Goal: Information Seeking & Learning: Check status

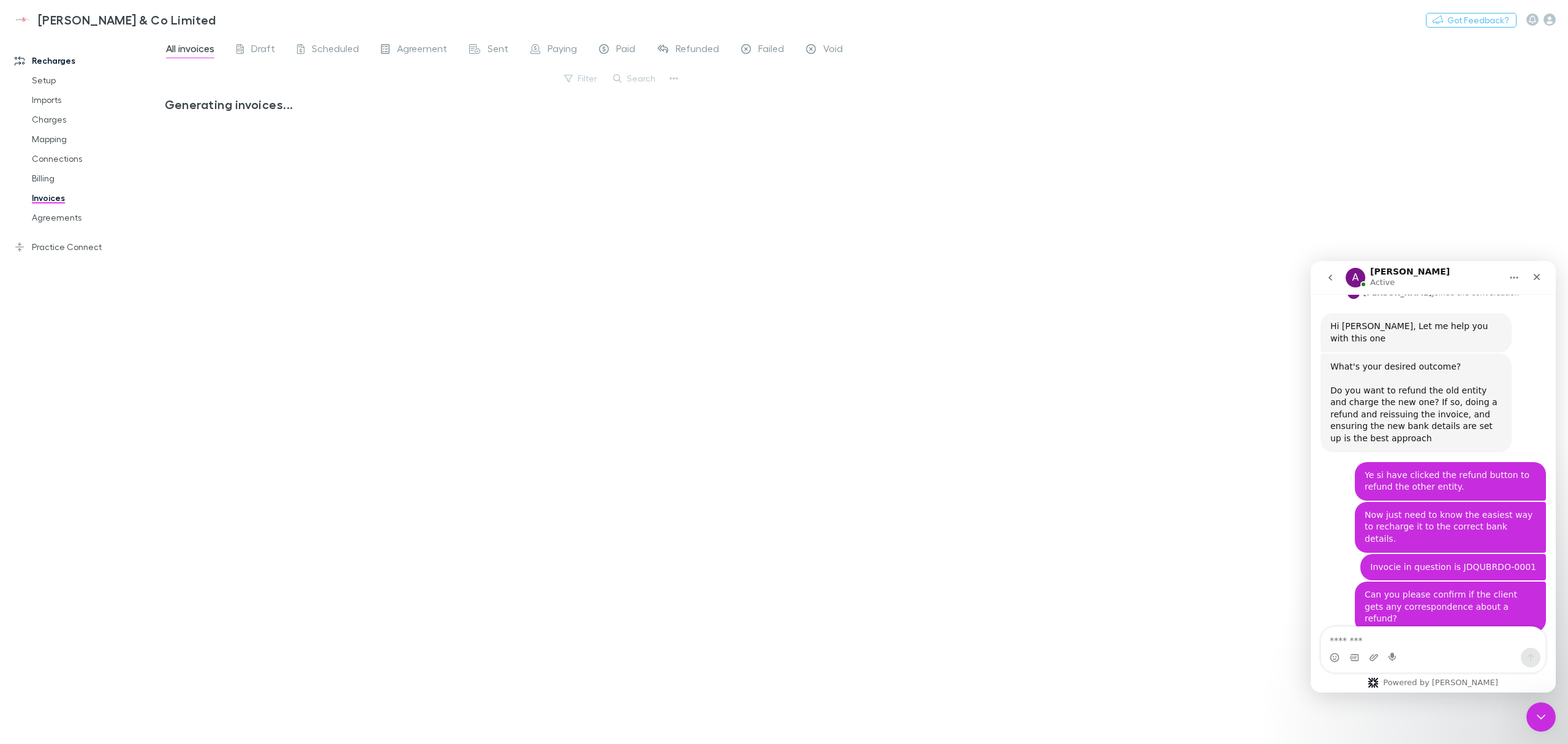
scroll to position [808, 0]
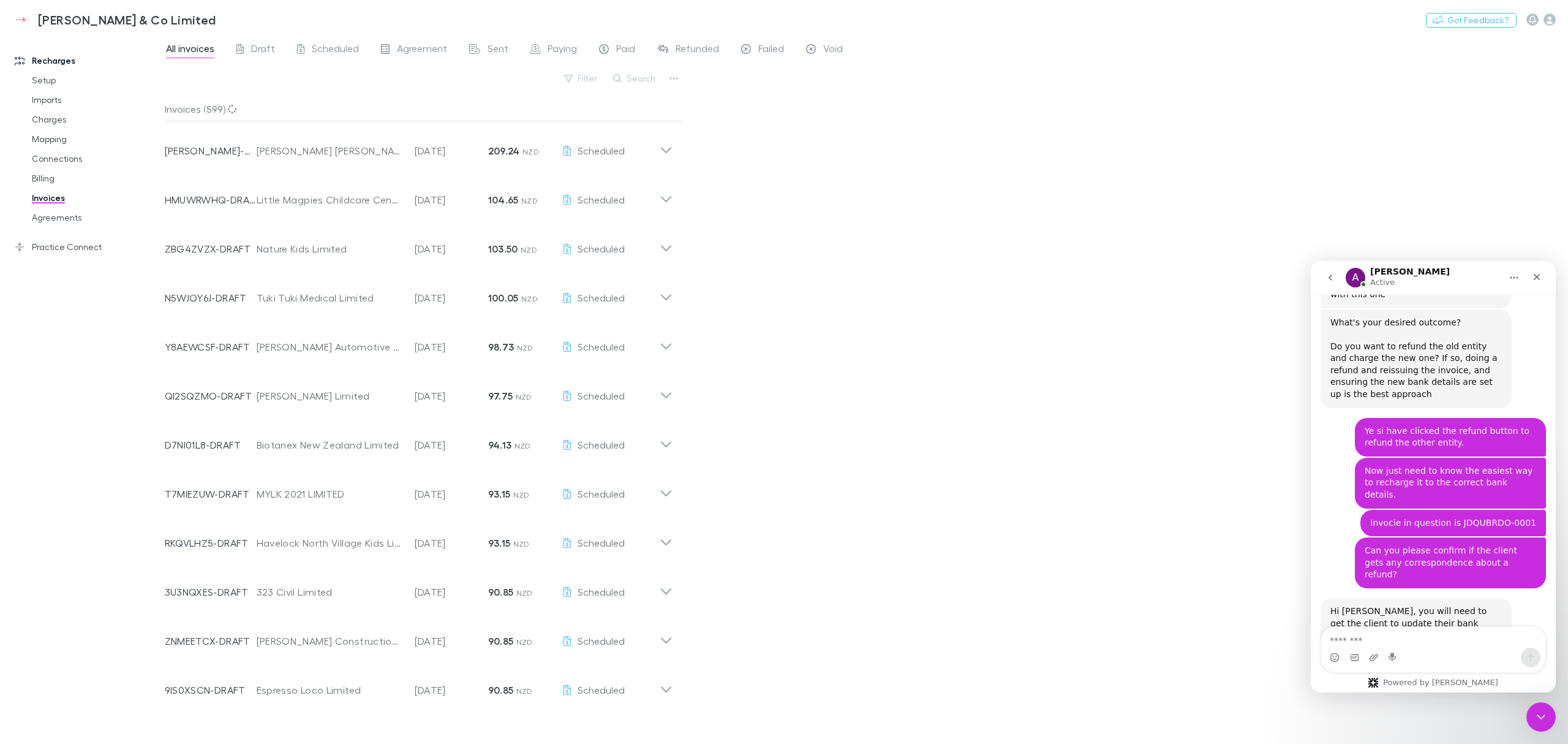
click at [1539, 284] on div "Close" at bounding box center [1536, 276] width 22 height 22
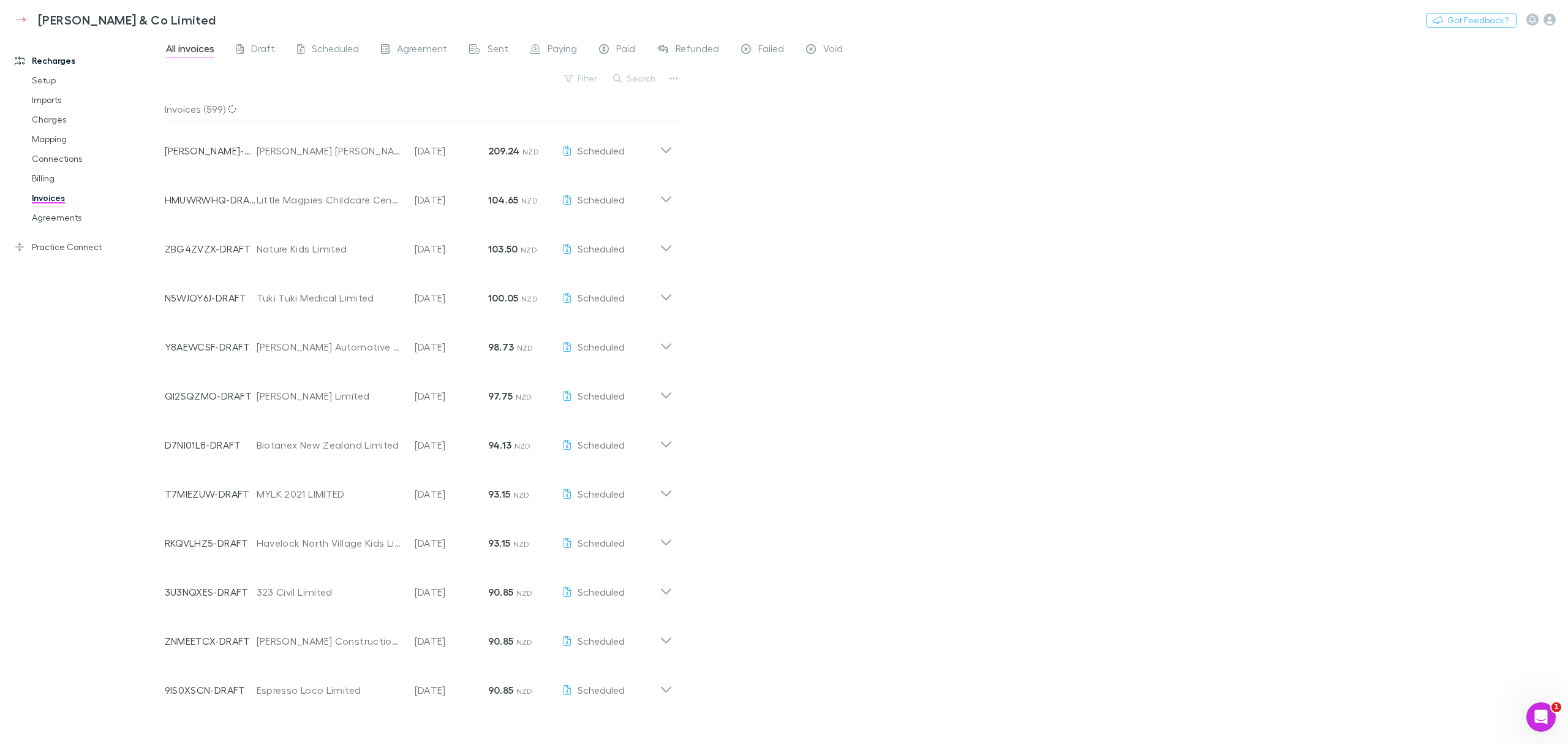
scroll to position [808, 0]
click at [643, 82] on button "Search" at bounding box center [635, 78] width 56 height 15
click at [628, 83] on input "text" at bounding box center [613, 78] width 61 height 17
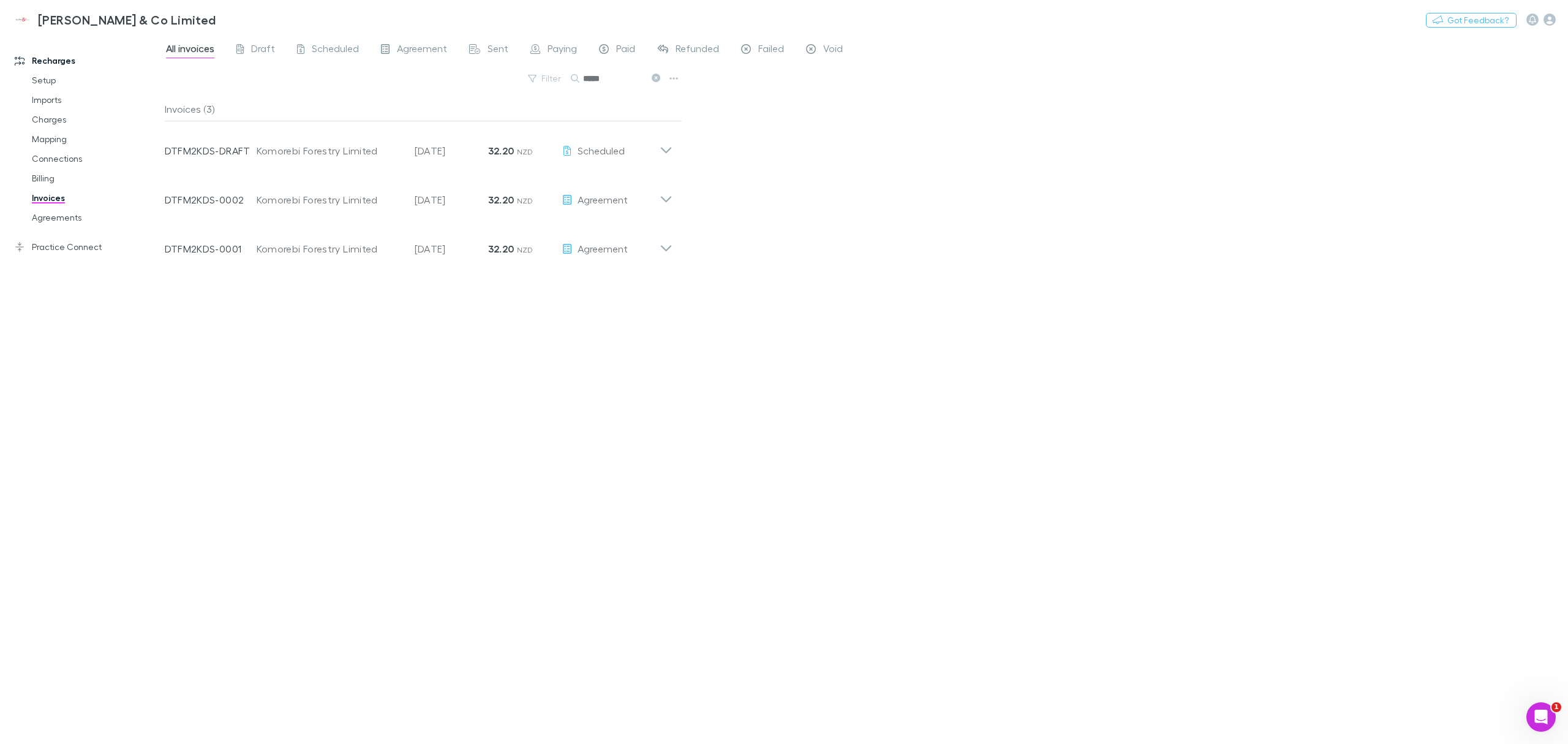
type input "*****"
click at [654, 240] on p "Status" at bounding box center [610, 236] width 98 height 10
click at [661, 192] on icon at bounding box center [666, 195] width 13 height 25
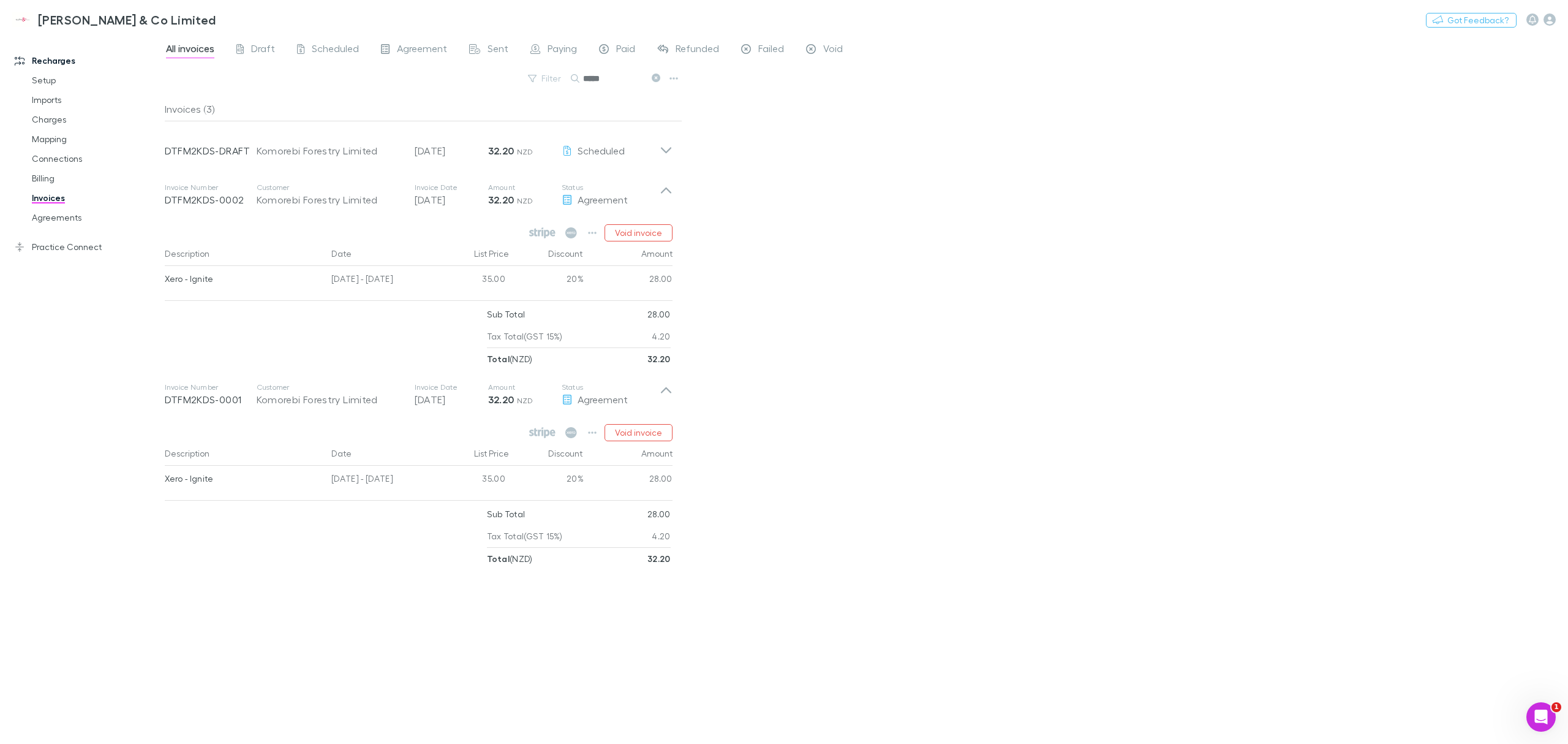
click at [667, 152] on icon at bounding box center [666, 146] width 13 height 25
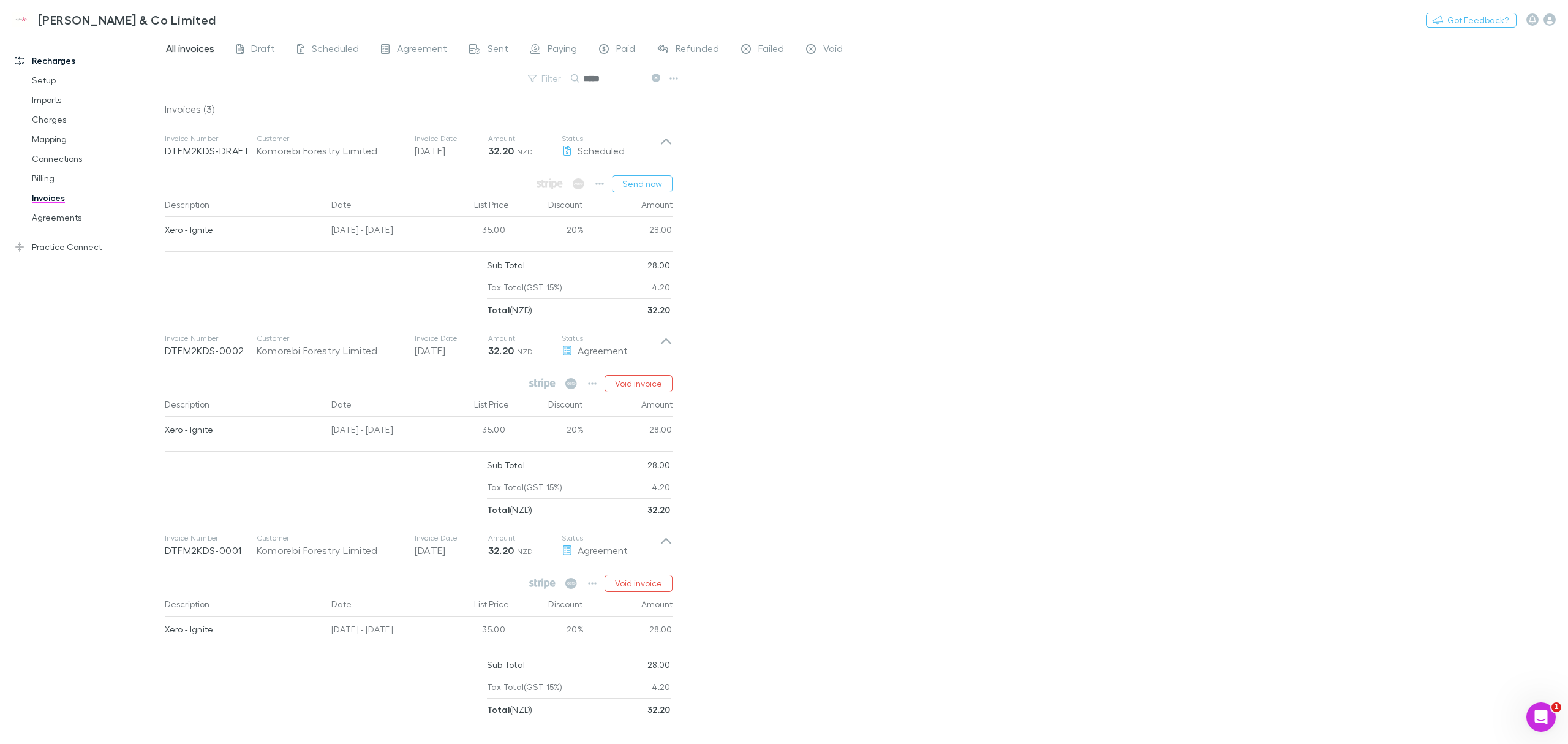
drag, startPoint x: 854, startPoint y: 219, endPoint x: 860, endPoint y: 269, distance: 50.4
click at [963, 157] on div "All invoices Draft Scheduled Agreement Sent Paying Paid Refunded Failed Void Fi…" at bounding box center [866, 389] width 1403 height 710
click at [42, 196] on link "Invoices" at bounding box center [97, 197] width 155 height 19
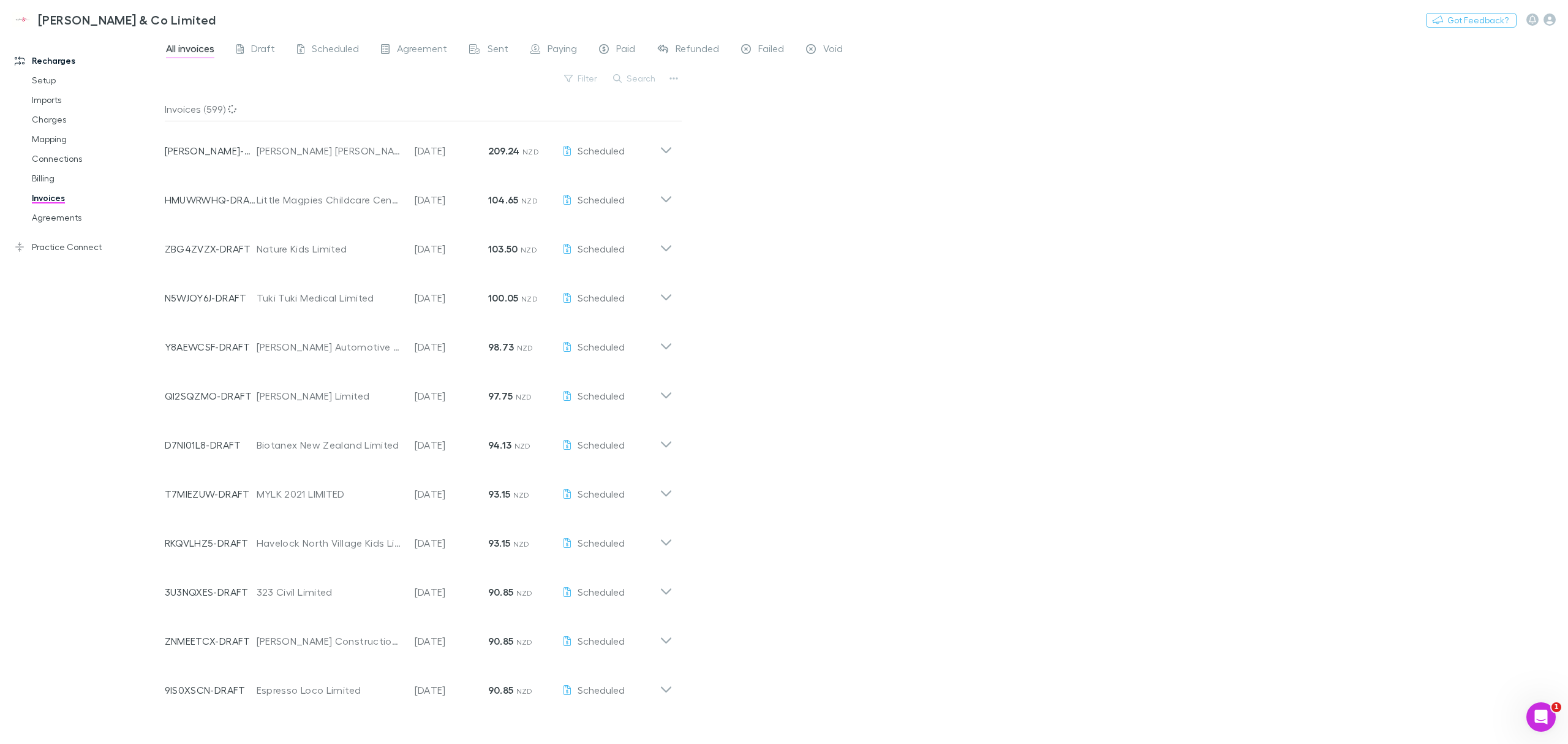
click at [914, 216] on div "All invoices Draft Scheduled Agreement Sent Paying Paid Refunded Failed Void Fi…" at bounding box center [866, 389] width 1403 height 710
click at [628, 86] on div "Search" at bounding box center [635, 78] width 56 height 17
click at [627, 77] on button "Search" at bounding box center [635, 78] width 56 height 15
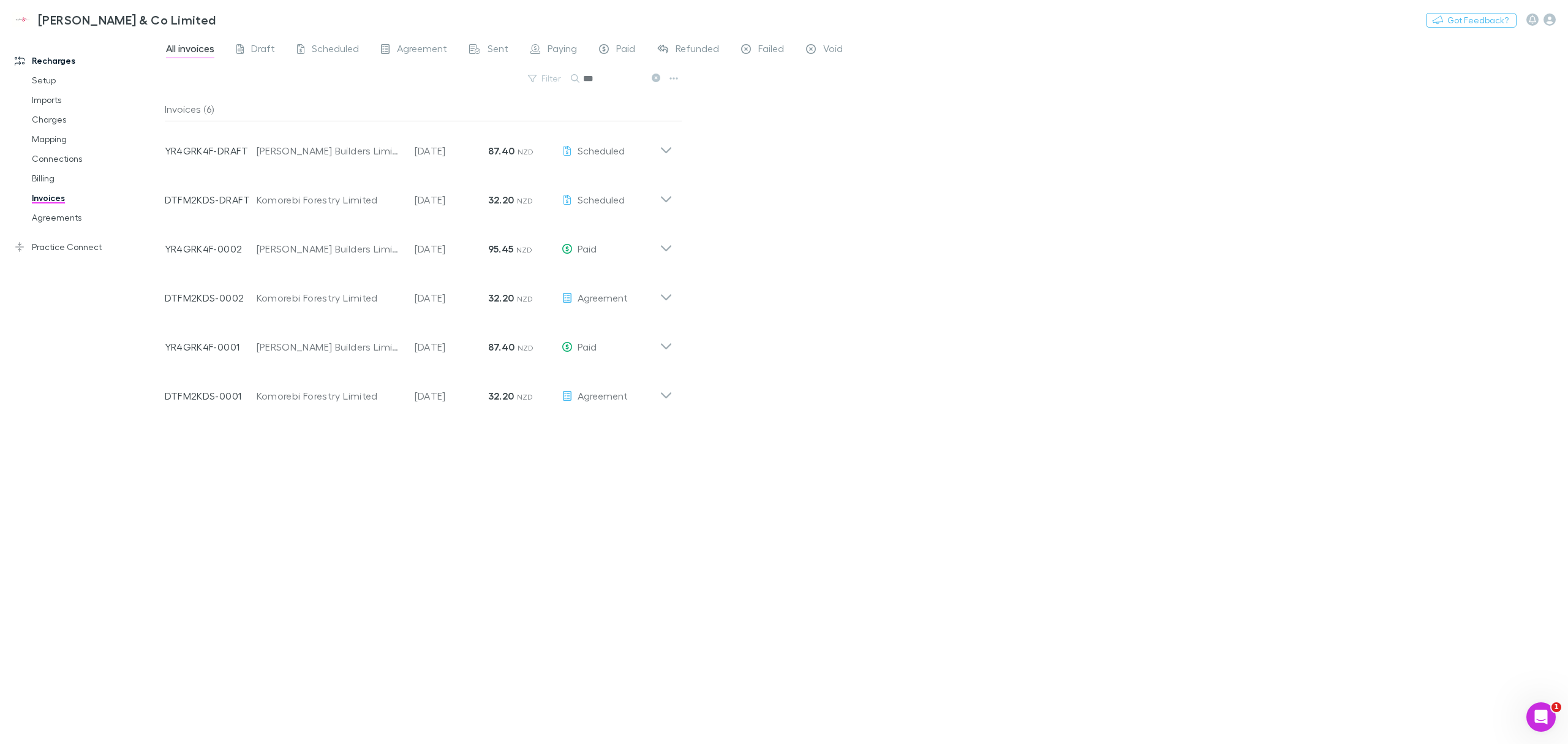
type input "***"
click at [868, 194] on div "All invoices Draft Scheduled Agreement Sent Paying Paid Refunded Failed Void Fi…" at bounding box center [866, 389] width 1403 height 710
click at [838, 276] on div "All invoices Draft Scheduled Agreement Sent Paying Paid Refunded Failed Void Fi…" at bounding box center [866, 389] width 1403 height 710
click at [841, 402] on div "All invoices Draft Scheduled Agreement Sent Paying Paid Refunded Failed Void Fi…" at bounding box center [866, 389] width 1403 height 710
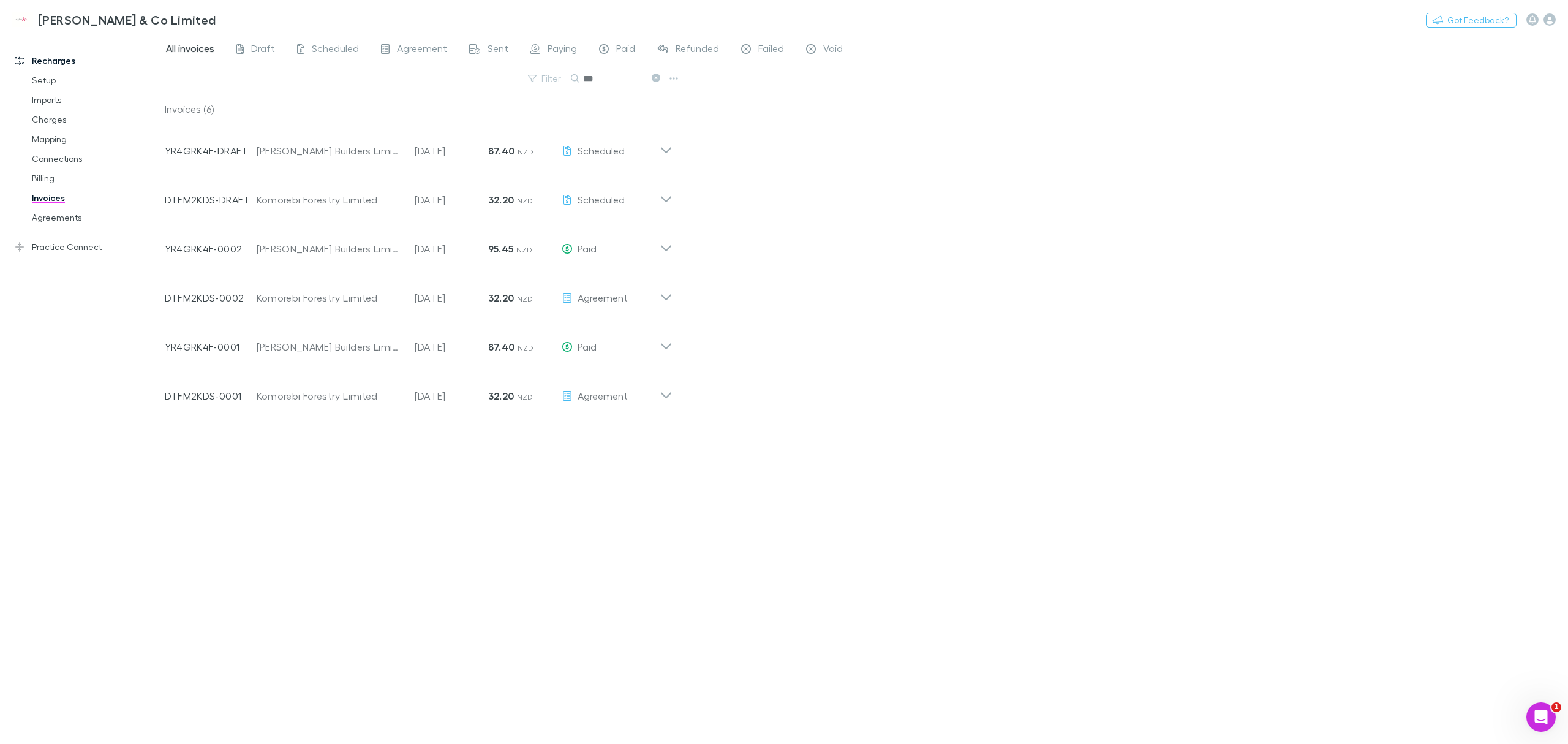
click at [477, 669] on div "Invoices (6) Invoice Number YR4GRK4F-DRAFT Customer [PERSON_NAME] Builders Limi…" at bounding box center [423, 415] width 518 height 637
click at [855, 408] on div "All invoices Draft Scheduled Agreement Sent Paying Paid Refunded Failed Void Fi…" at bounding box center [866, 389] width 1403 height 710
click at [671, 307] on div "Invoice Number DTFM2KDS-0002 Customer Komorebi Forestry Limited Invoice Date [D…" at bounding box center [418, 293] width 527 height 49
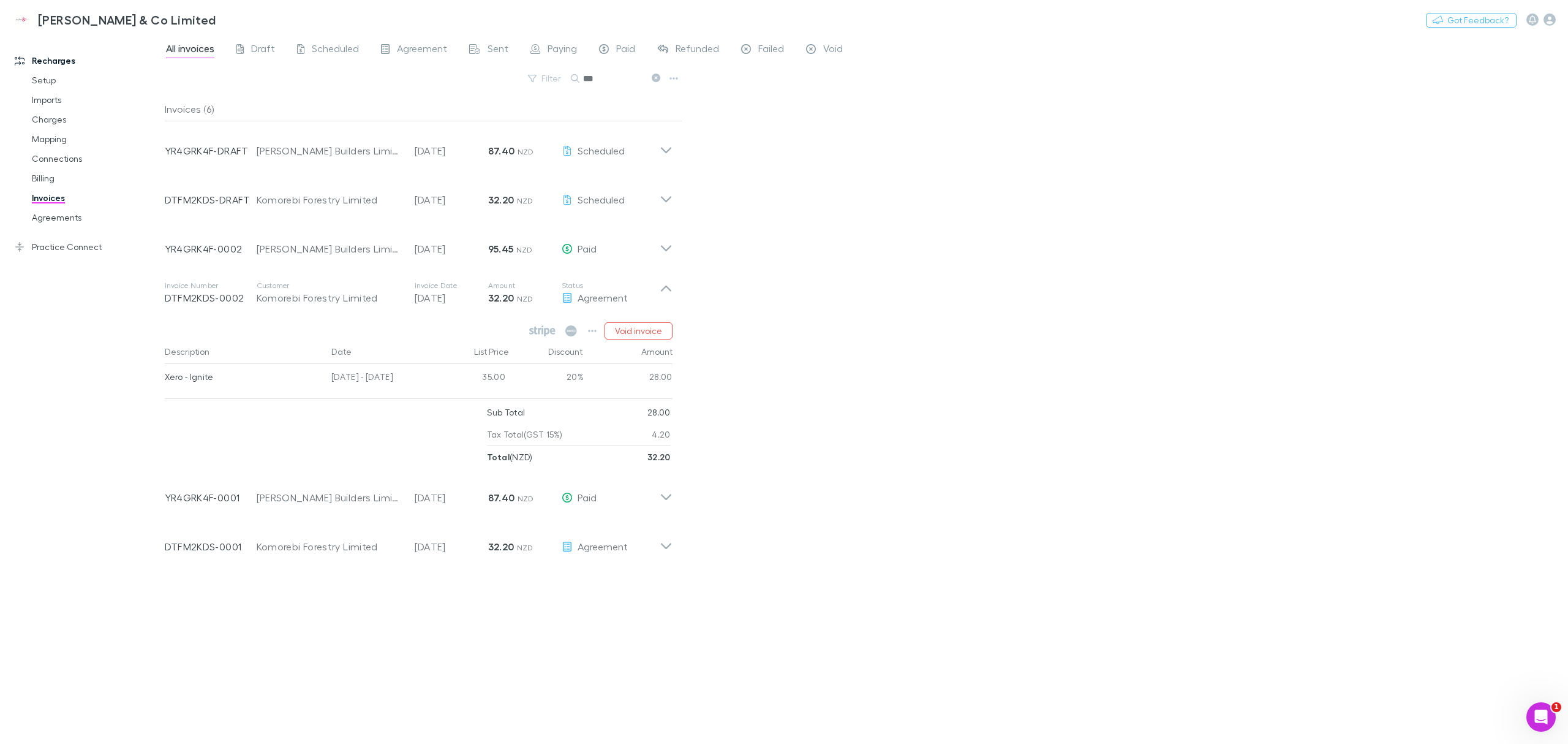
click at [666, 297] on icon at bounding box center [666, 293] width 13 height 25
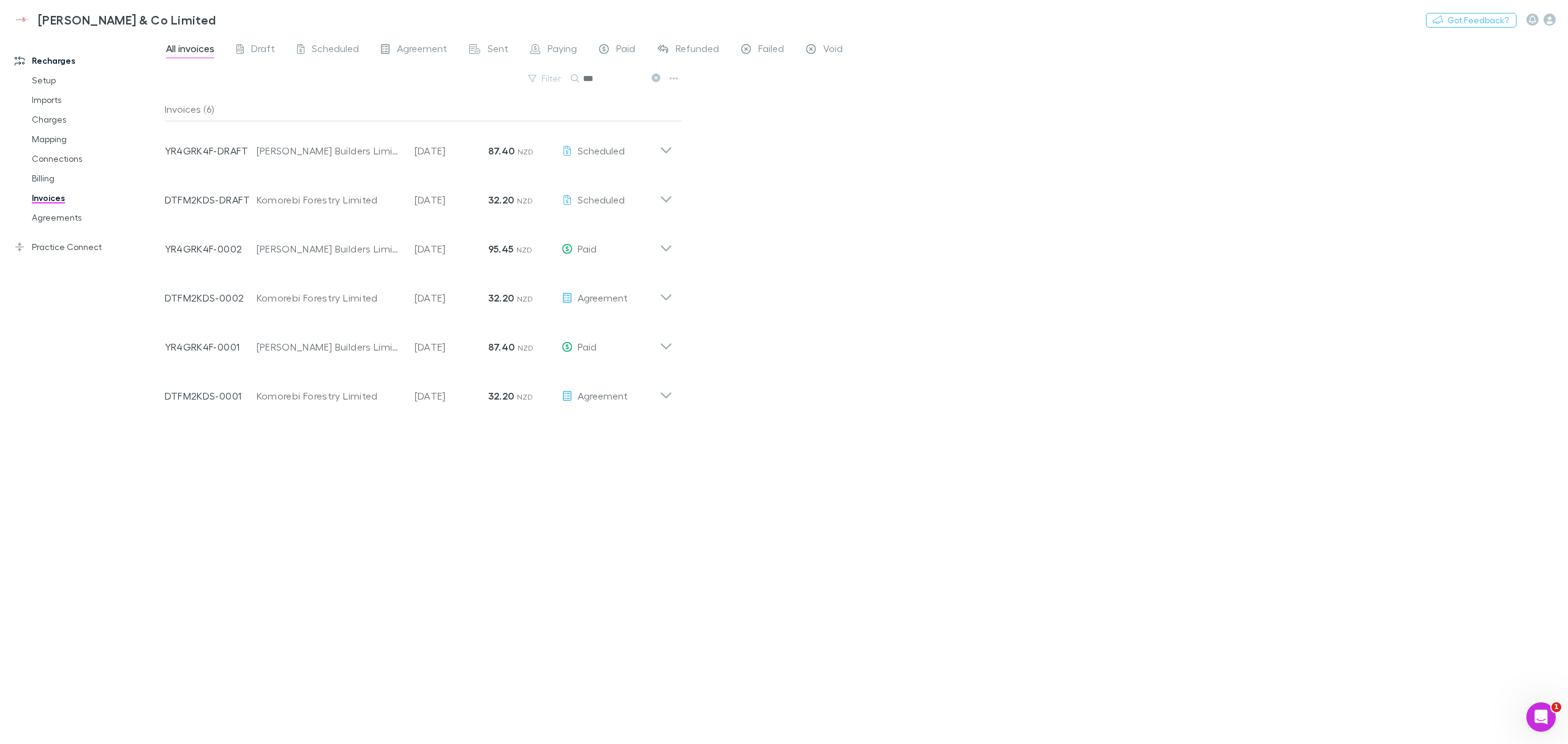
click at [712, 295] on div "All invoices Draft Scheduled Agreement Sent Paying Paid Refunded Failed Void Fi…" at bounding box center [866, 389] width 1403 height 710
drag, startPoint x: 729, startPoint y: 441, endPoint x: 942, endPoint y: 286, distance: 263.4
click at [942, 286] on div "All invoices Draft Scheduled Agreement Sent Paying Paid Refunded Failed Void Fi…" at bounding box center [866, 389] width 1403 height 710
click at [852, 337] on div "All invoices Draft Scheduled Agreement Sent Paying Paid Refunded Failed Void Fi…" at bounding box center [866, 389] width 1403 height 710
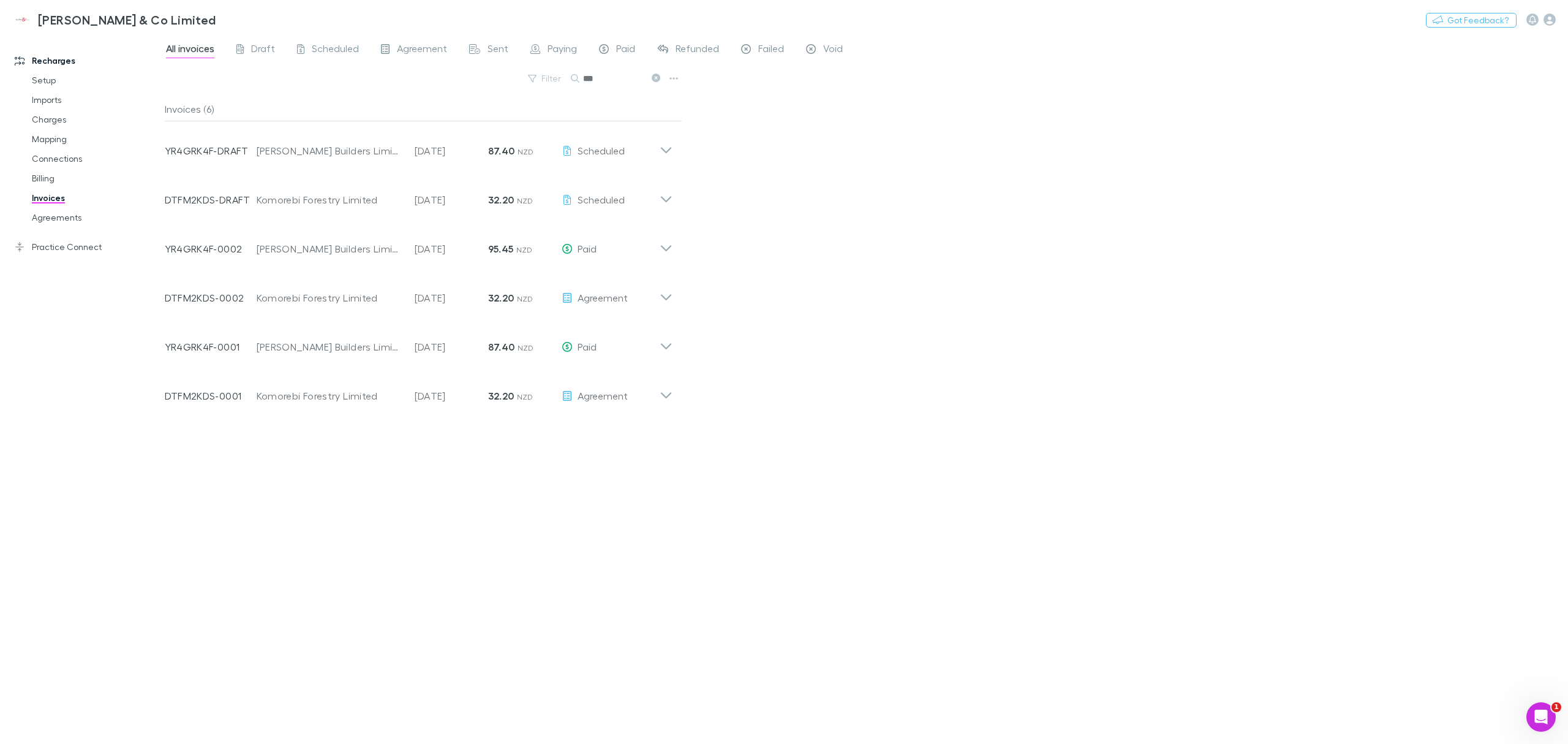
click at [631, 179] on div "Invoice Number DTFM2KDS-DRAFT Customer Komorebi Forestry Limited Invoice Date […" at bounding box center [411, 194] width 494 height 44
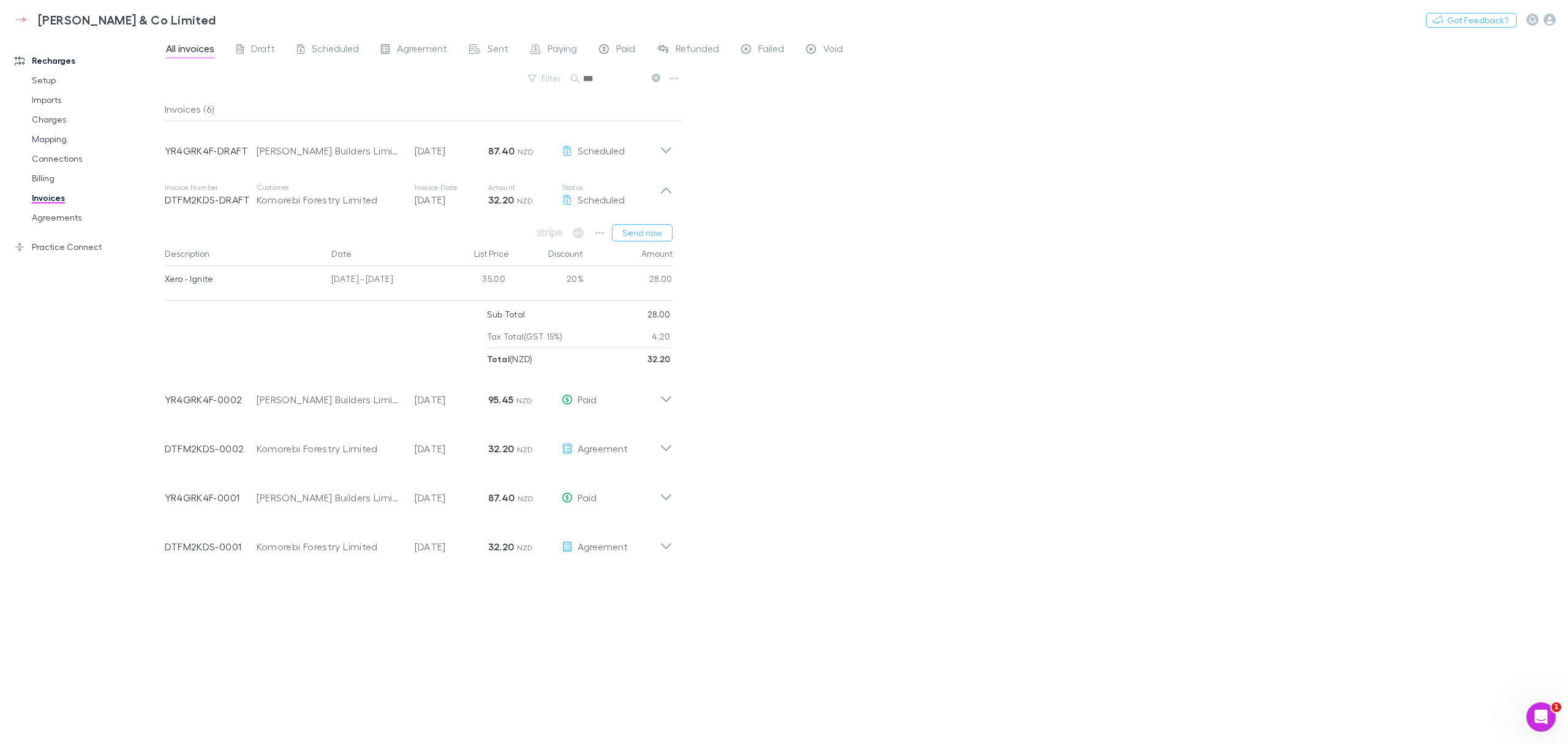
click at [646, 189] on p "Status" at bounding box center [610, 187] width 98 height 10
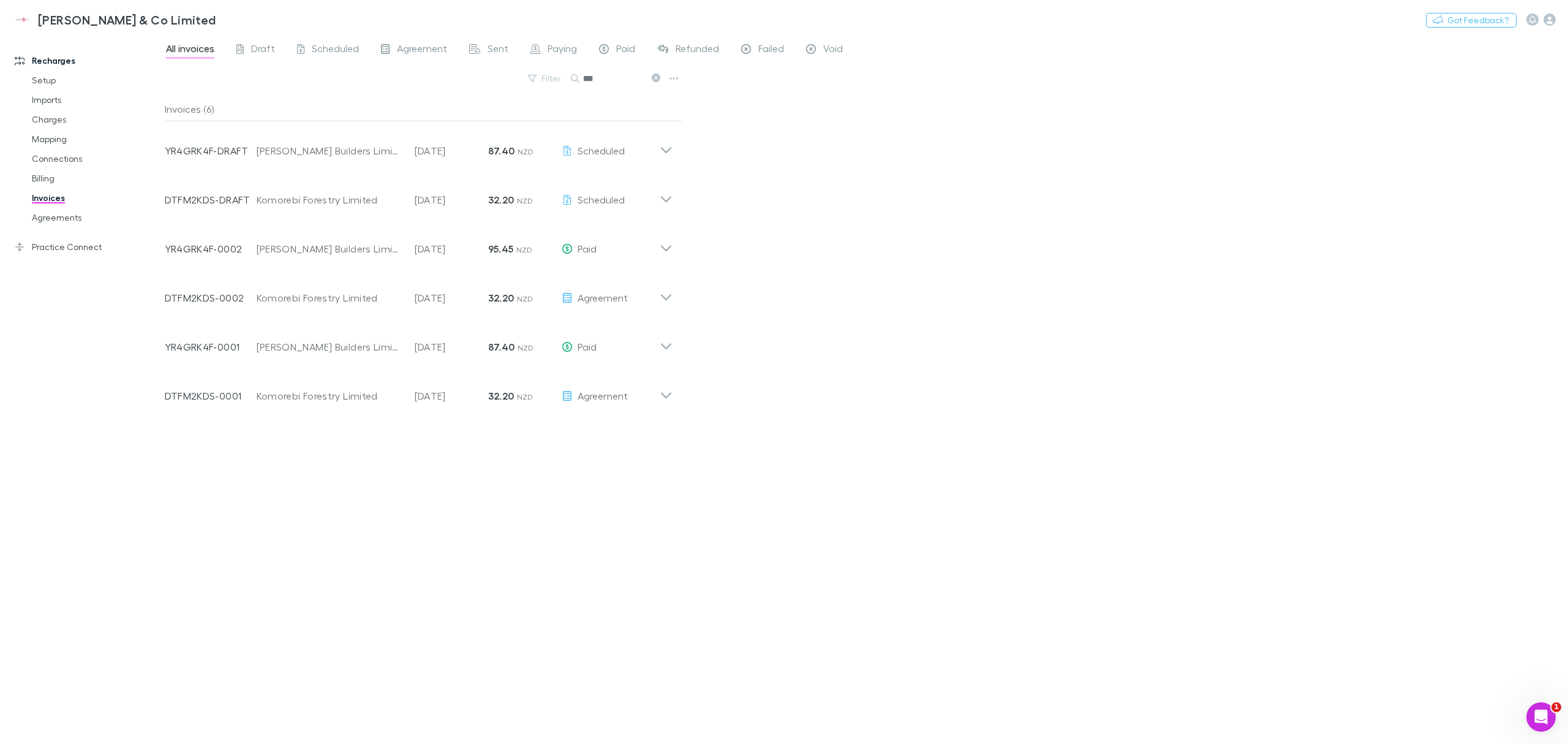
click at [733, 197] on div "All invoices Draft Scheduled Agreement Sent Paying Paid Refunded Failed Void Fi…" at bounding box center [866, 389] width 1403 height 710
click at [650, 294] on div "Agreement" at bounding box center [610, 297] width 98 height 15
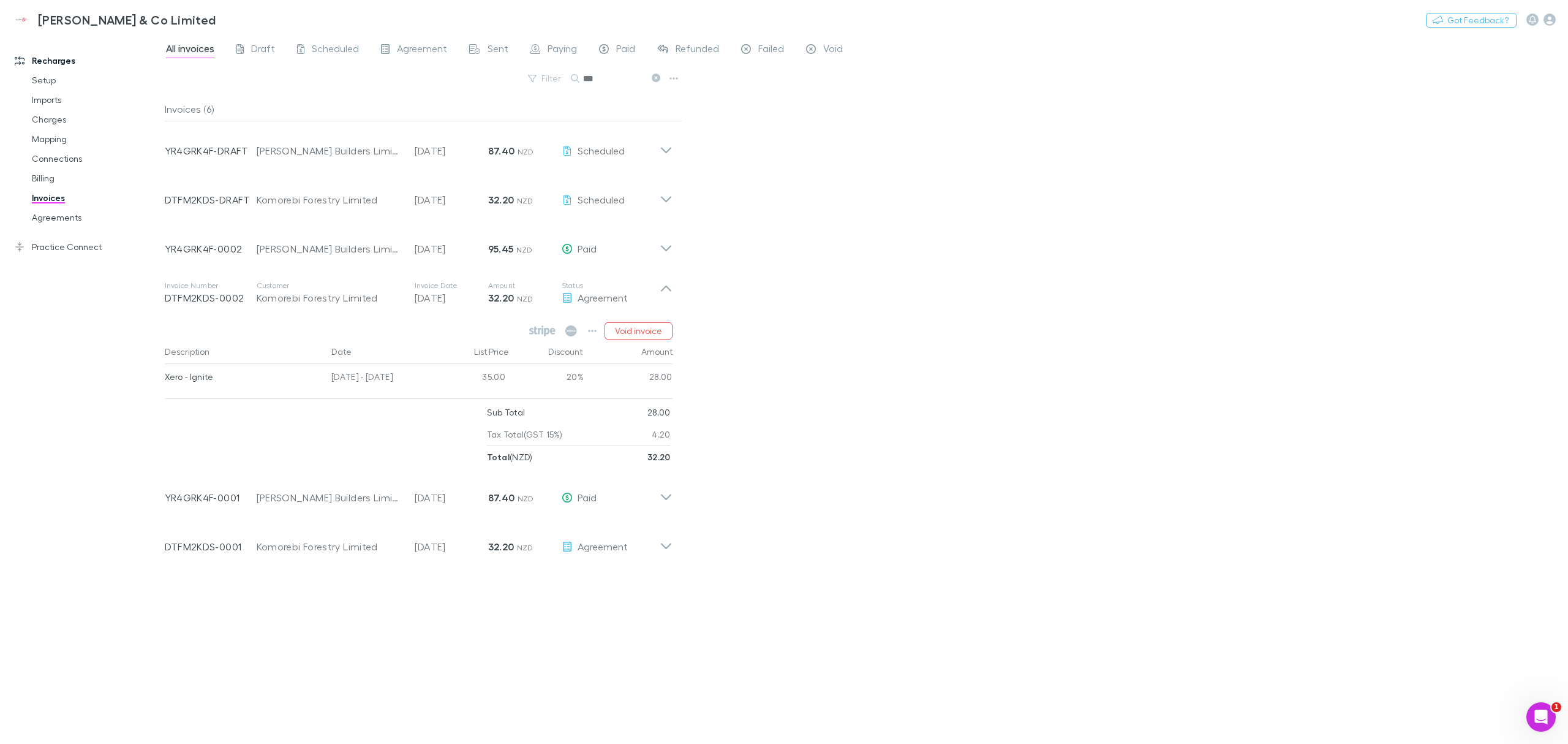
click at [772, 287] on div "All invoices Draft Scheduled Agreement Sent Paying Paid Refunded Failed Void Fi…" at bounding box center [866, 389] width 1403 height 710
click at [588, 335] on icon "button" at bounding box center [591, 331] width 9 height 10
click at [910, 369] on div at bounding box center [784, 372] width 1568 height 744
click at [675, 543] on div "Invoice Number DTFM2KDS-0001 Customer Komorebi Forestry Limited Invoice Date [D…" at bounding box center [418, 541] width 527 height 49
click at [588, 588] on button "button" at bounding box center [592, 579] width 17 height 17
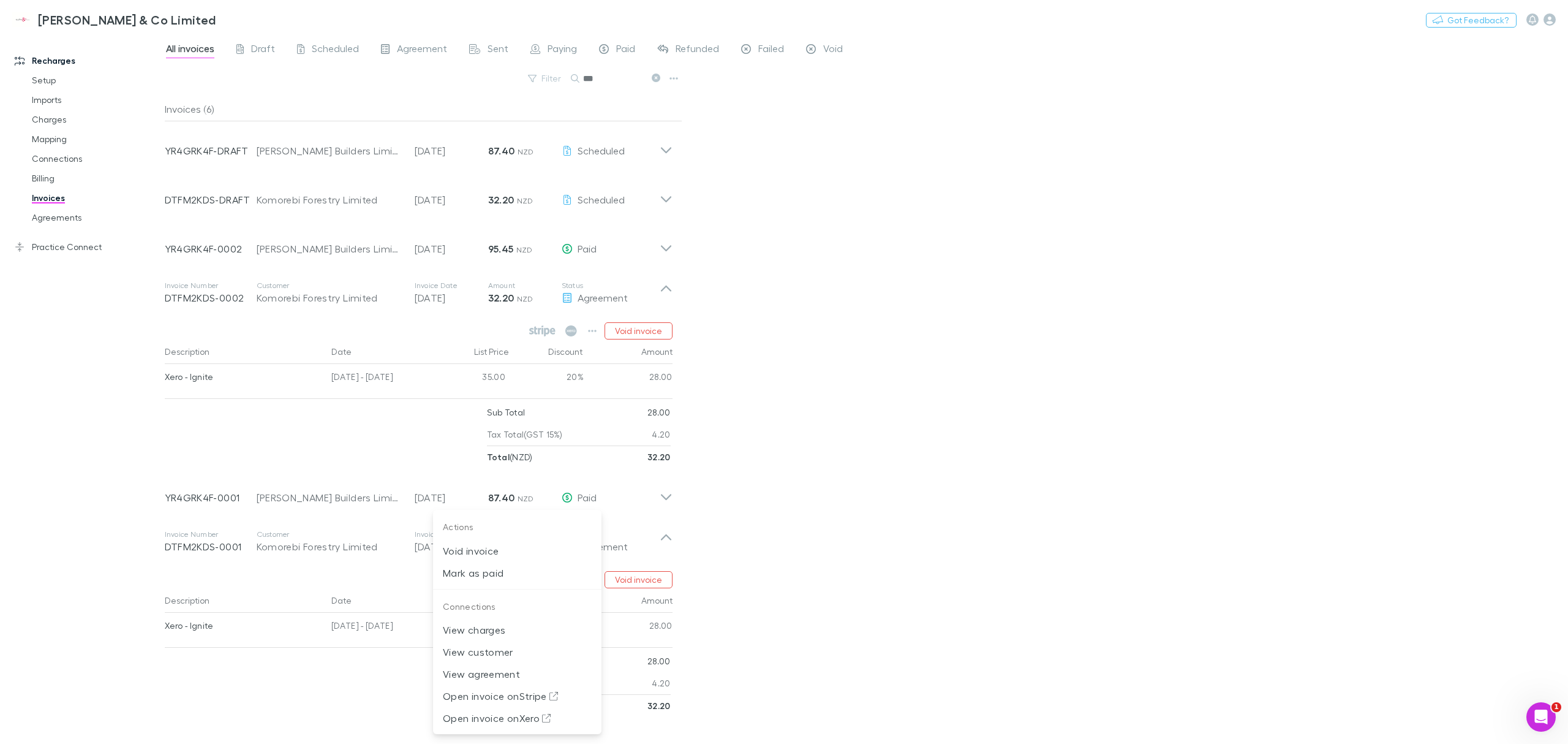
click at [816, 476] on div at bounding box center [784, 372] width 1568 height 744
drag, startPoint x: 744, startPoint y: 498, endPoint x: 734, endPoint y: 539, distance: 42.2
click at [1096, 443] on div "All invoices Draft Scheduled Agreement Sent Paying Paid Refunded Failed Void Fi…" at bounding box center [866, 389] width 1403 height 710
click at [915, 299] on div "All invoices Draft Scheduled Agreement Sent Paying Paid Refunded Failed Void Fi…" at bounding box center [866, 389] width 1403 height 710
click at [1039, 201] on div "All invoices Draft Scheduled Agreement Sent Paying Paid Refunded Failed Void Fi…" at bounding box center [866, 389] width 1403 height 710
